Goal: Transaction & Acquisition: Subscribe to service/newsletter

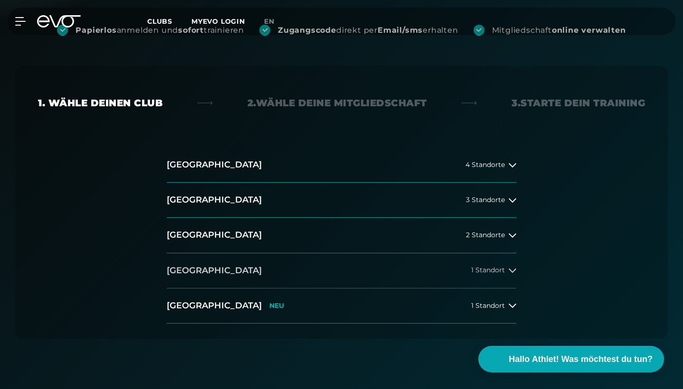
click at [514, 268] on icon at bounding box center [512, 271] width 8 height 8
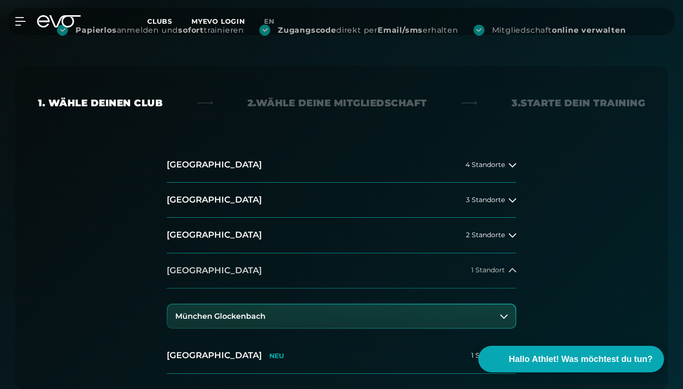
click at [513, 269] on icon at bounding box center [512, 271] width 8 height 8
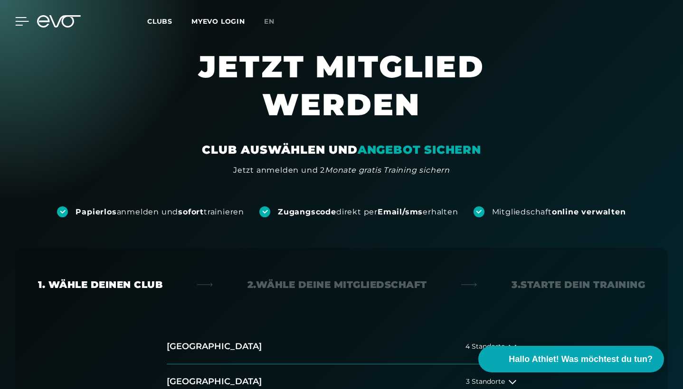
click at [19, 22] on icon at bounding box center [22, 22] width 13 height 8
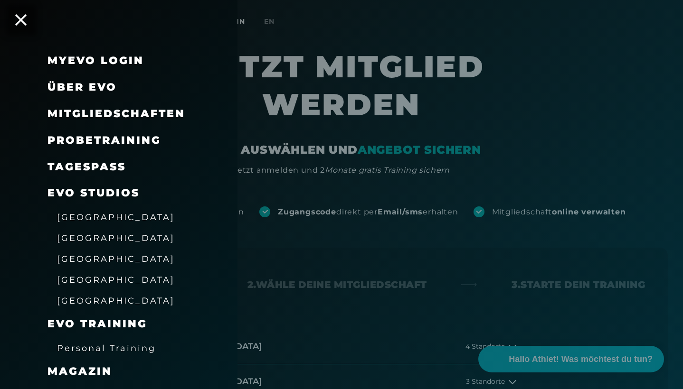
click at [85, 276] on span "[GEOGRAPHIC_DATA]" at bounding box center [116, 280] width 118 height 10
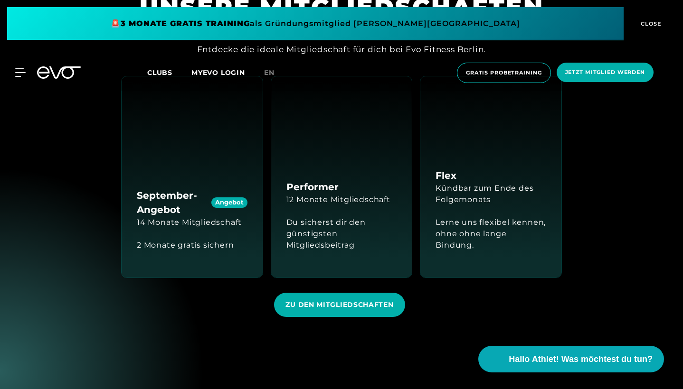
scroll to position [955, 0]
click at [343, 300] on span "ZU DEN MITGLIEDSCHAFTEN" at bounding box center [339, 305] width 108 height 10
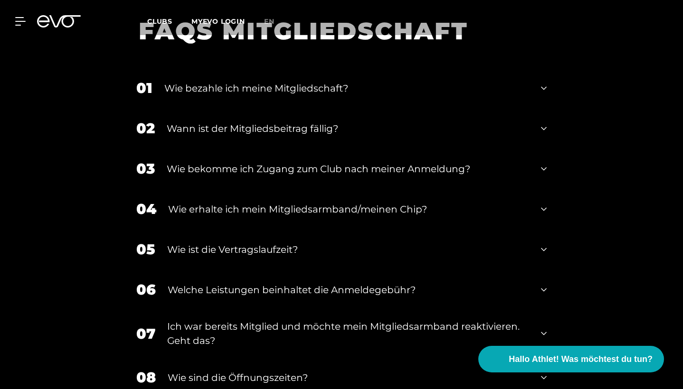
scroll to position [1169, 0]
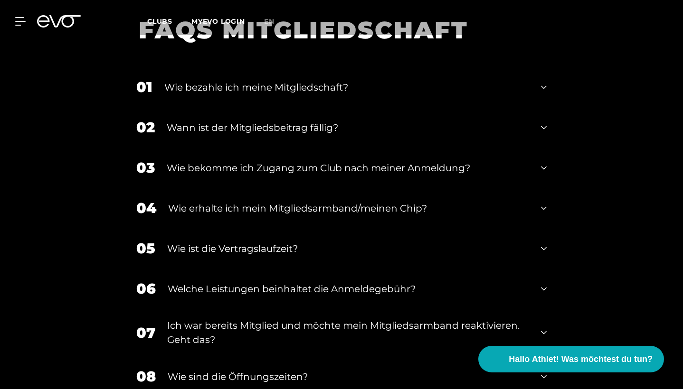
click at [541, 86] on icon at bounding box center [544, 87] width 6 height 11
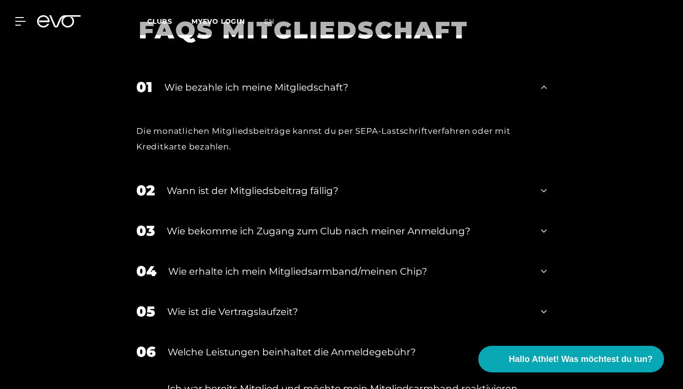
click at [541, 86] on icon at bounding box center [544, 87] width 6 height 11
